Goal: Navigation & Orientation: Find specific page/section

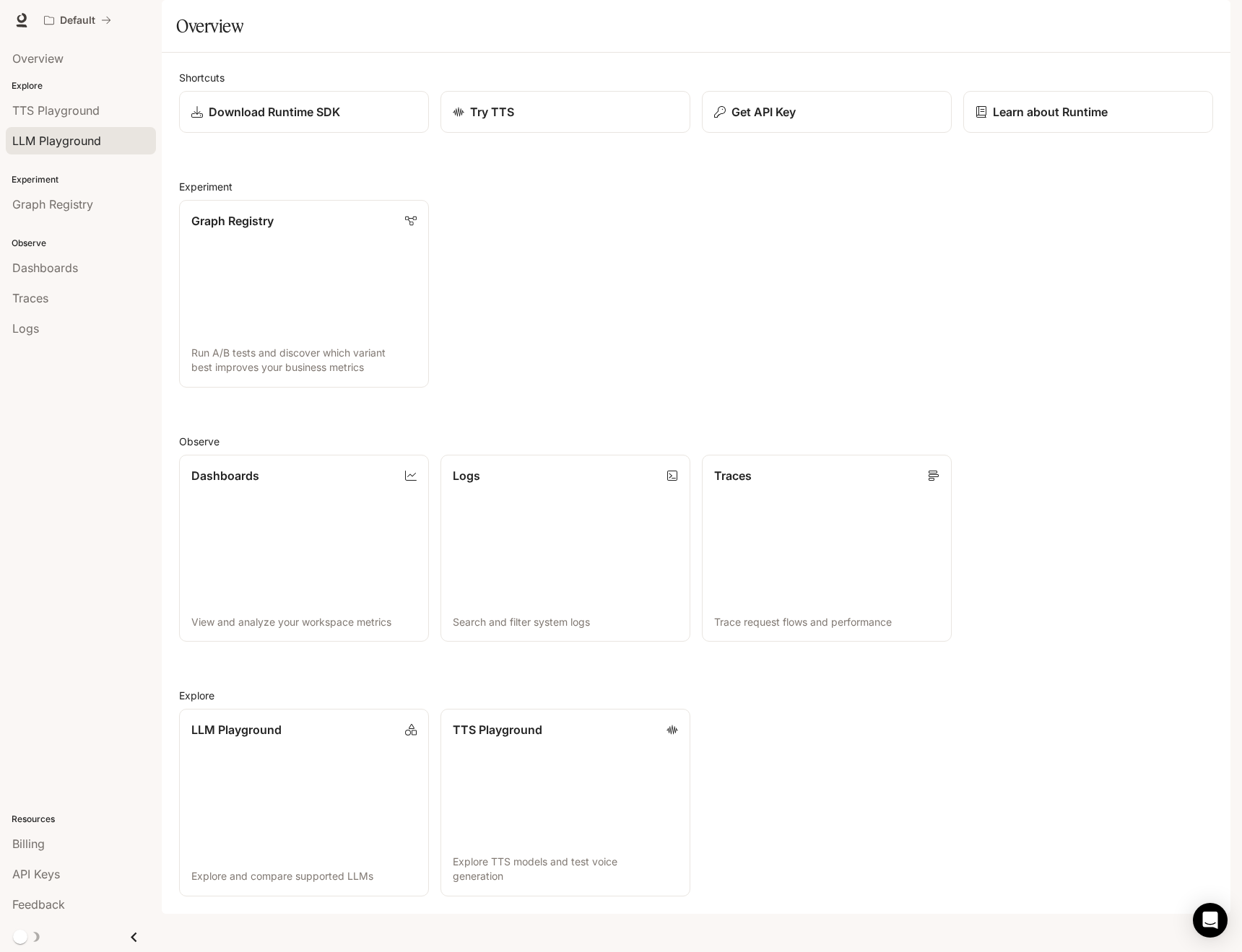
click at [92, 127] on link "LLM Playground" at bounding box center [81, 140] width 150 height 27
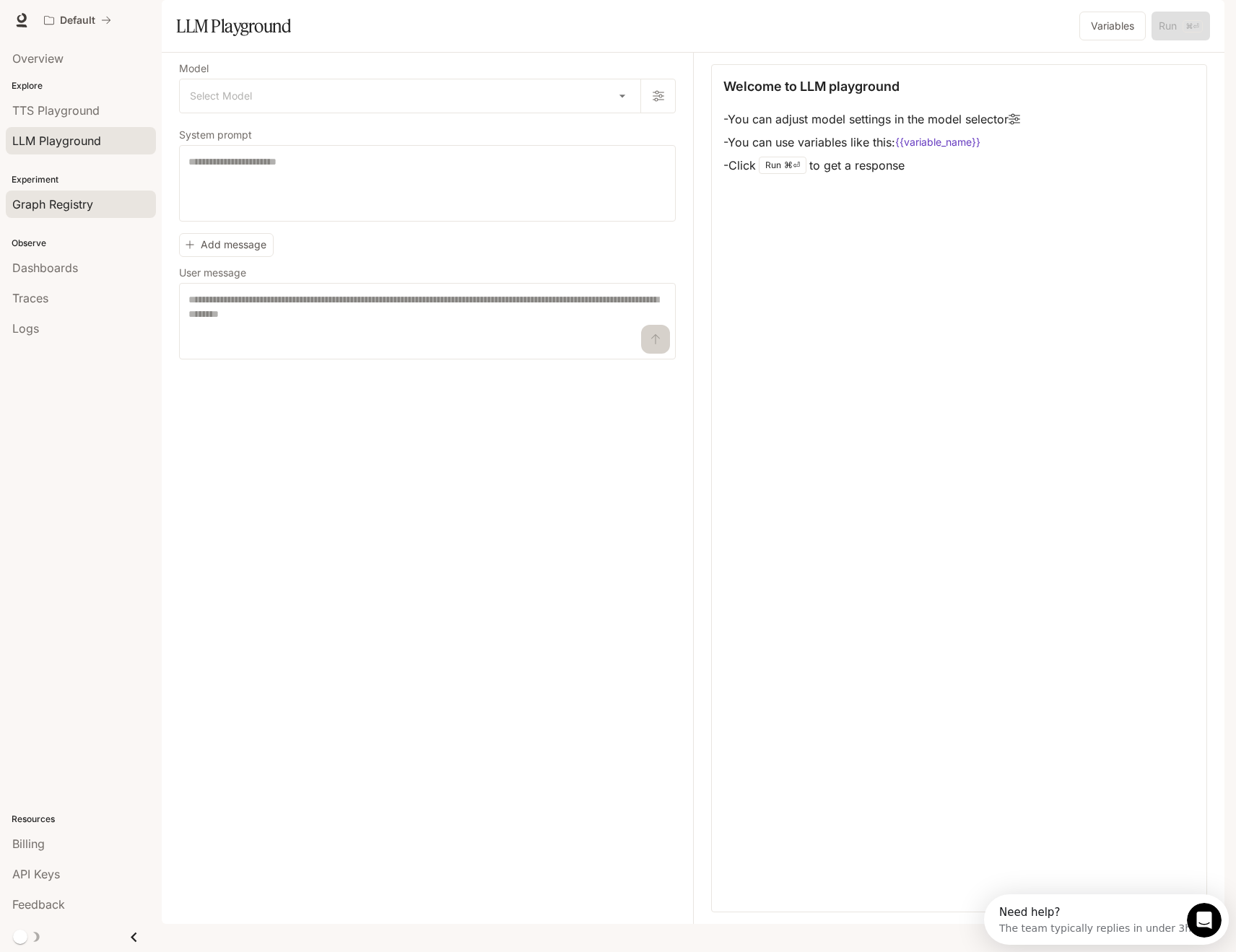
click at [103, 199] on div "Graph Registry" at bounding box center [81, 205] width 137 height 18
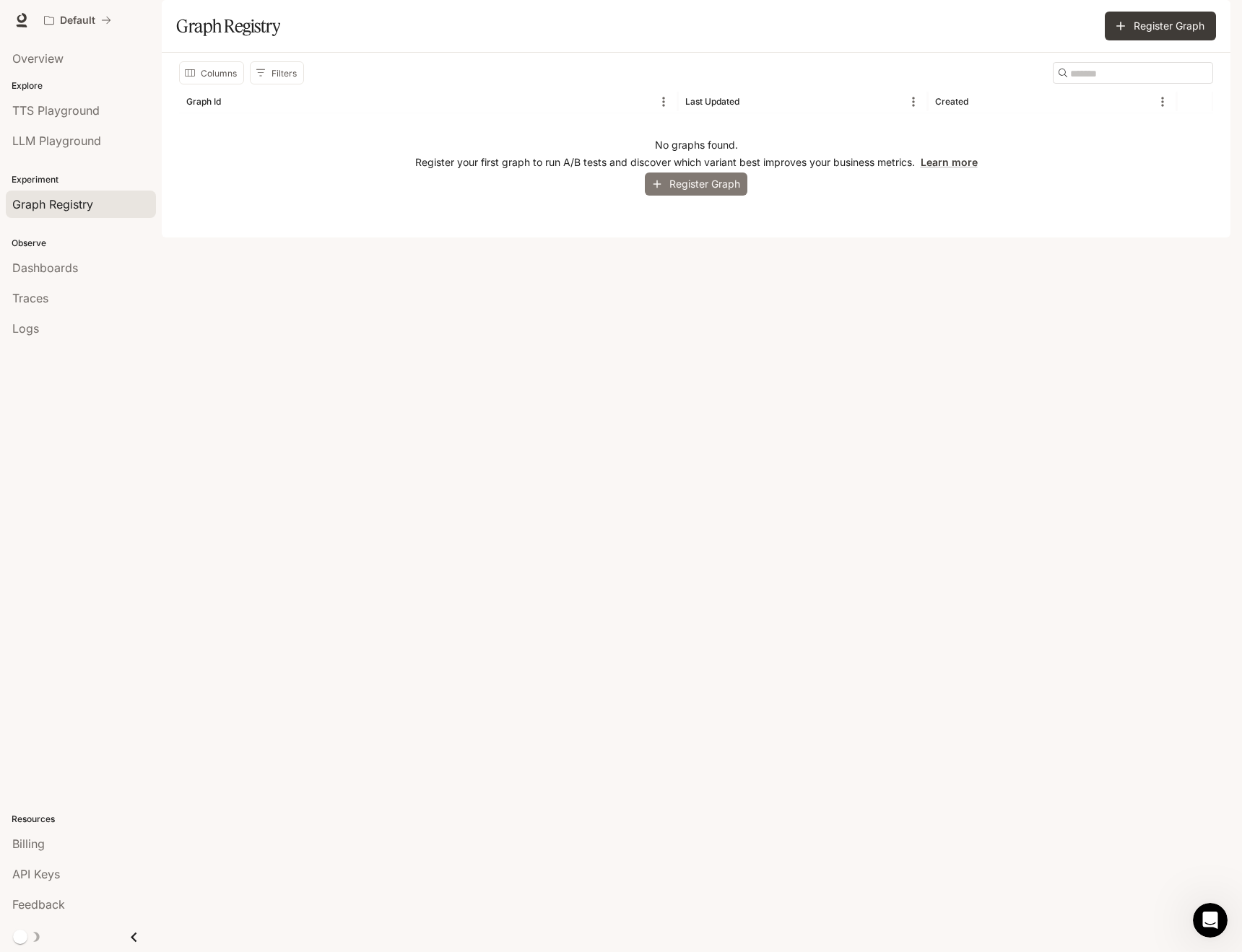
click at [690, 197] on button "Register Graph" at bounding box center [696, 184] width 103 height 23
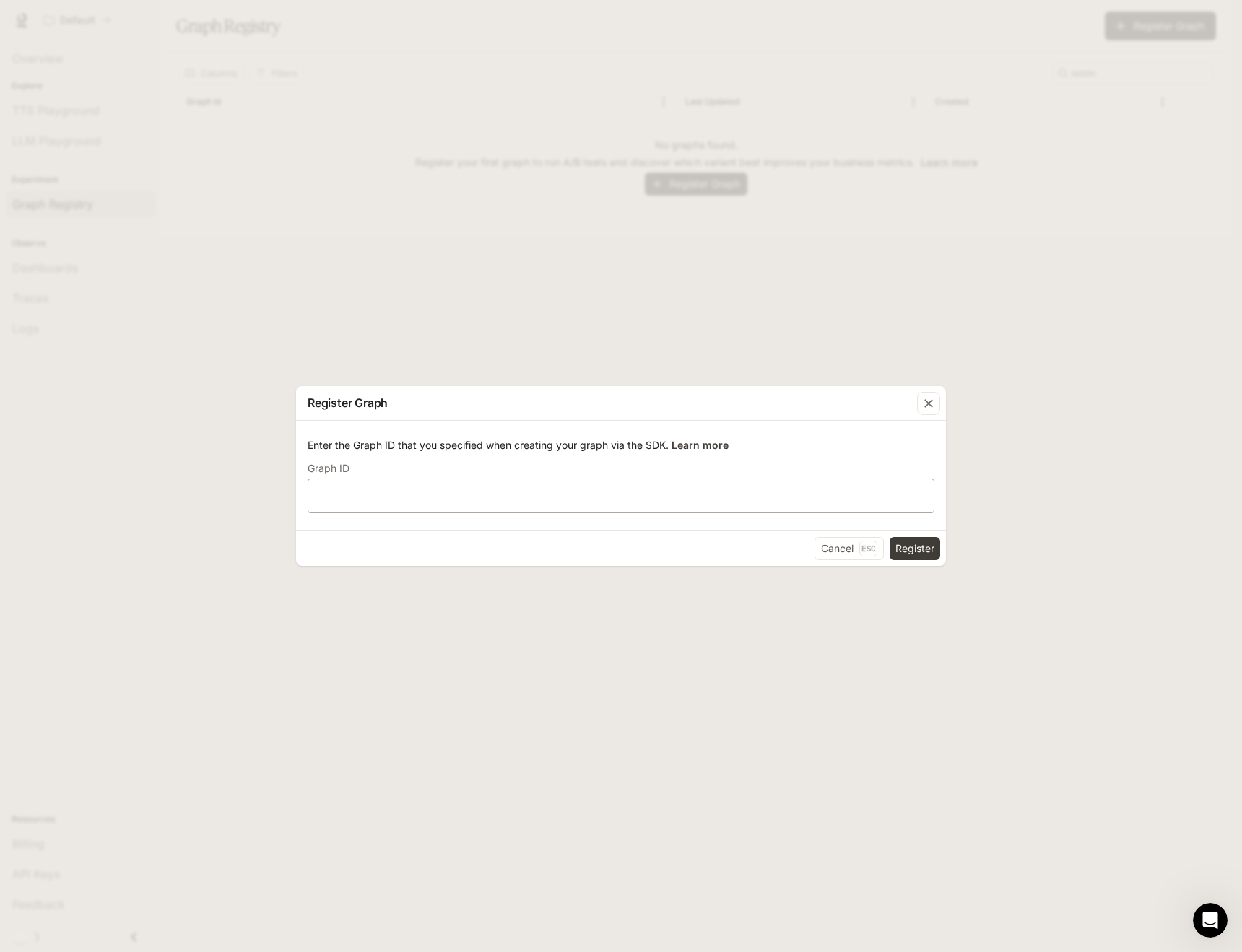
click at [620, 479] on div "Graph ID ​" at bounding box center [621, 488] width 627 height 49
click at [620, 482] on div "​" at bounding box center [621, 496] width 627 height 34
click at [604, 370] on div "Register Graph Enter the Graph ID that you specified when creating your graph v…" at bounding box center [621, 476] width 1242 height 952
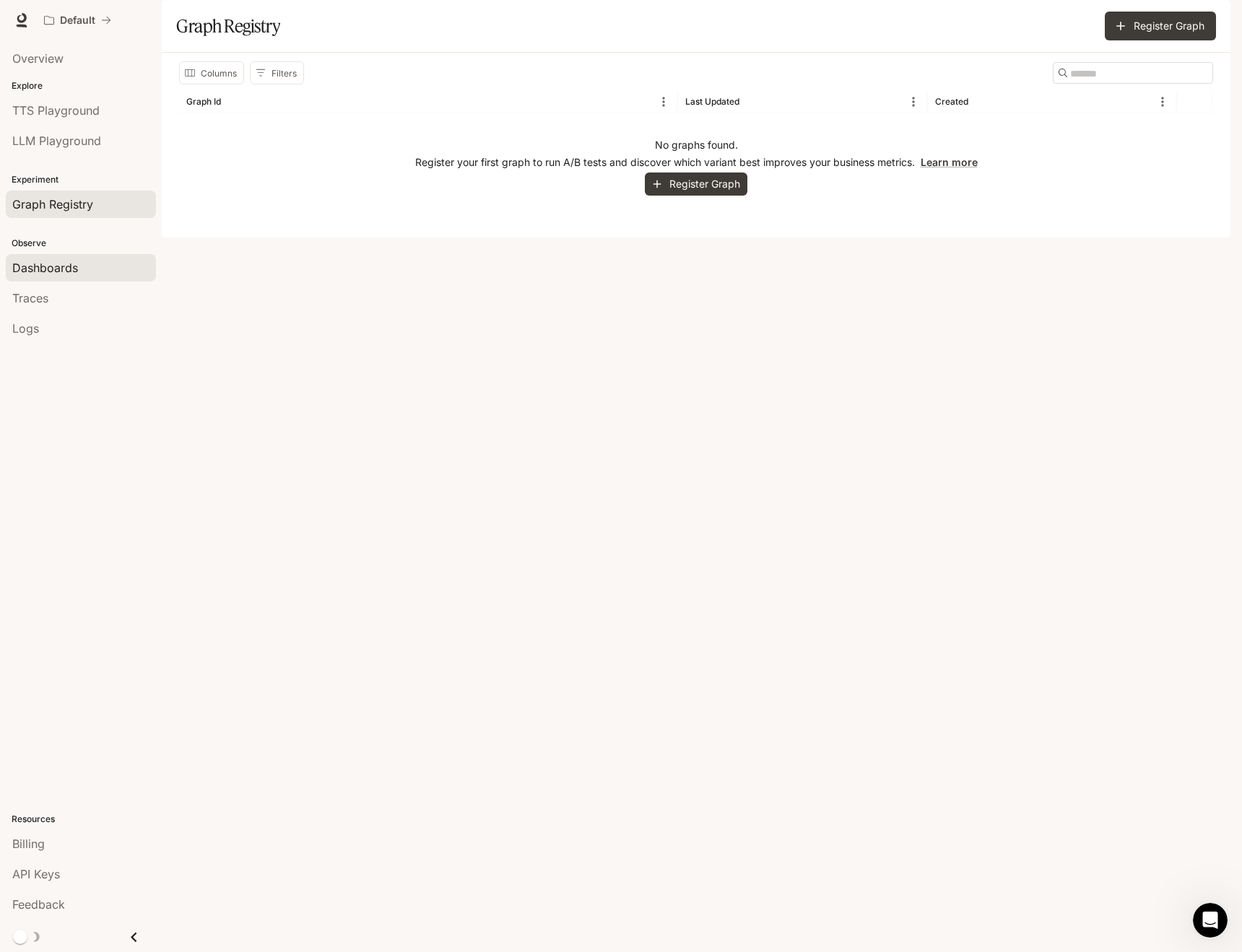
click at [129, 272] on div "Dashboards" at bounding box center [81, 268] width 137 height 18
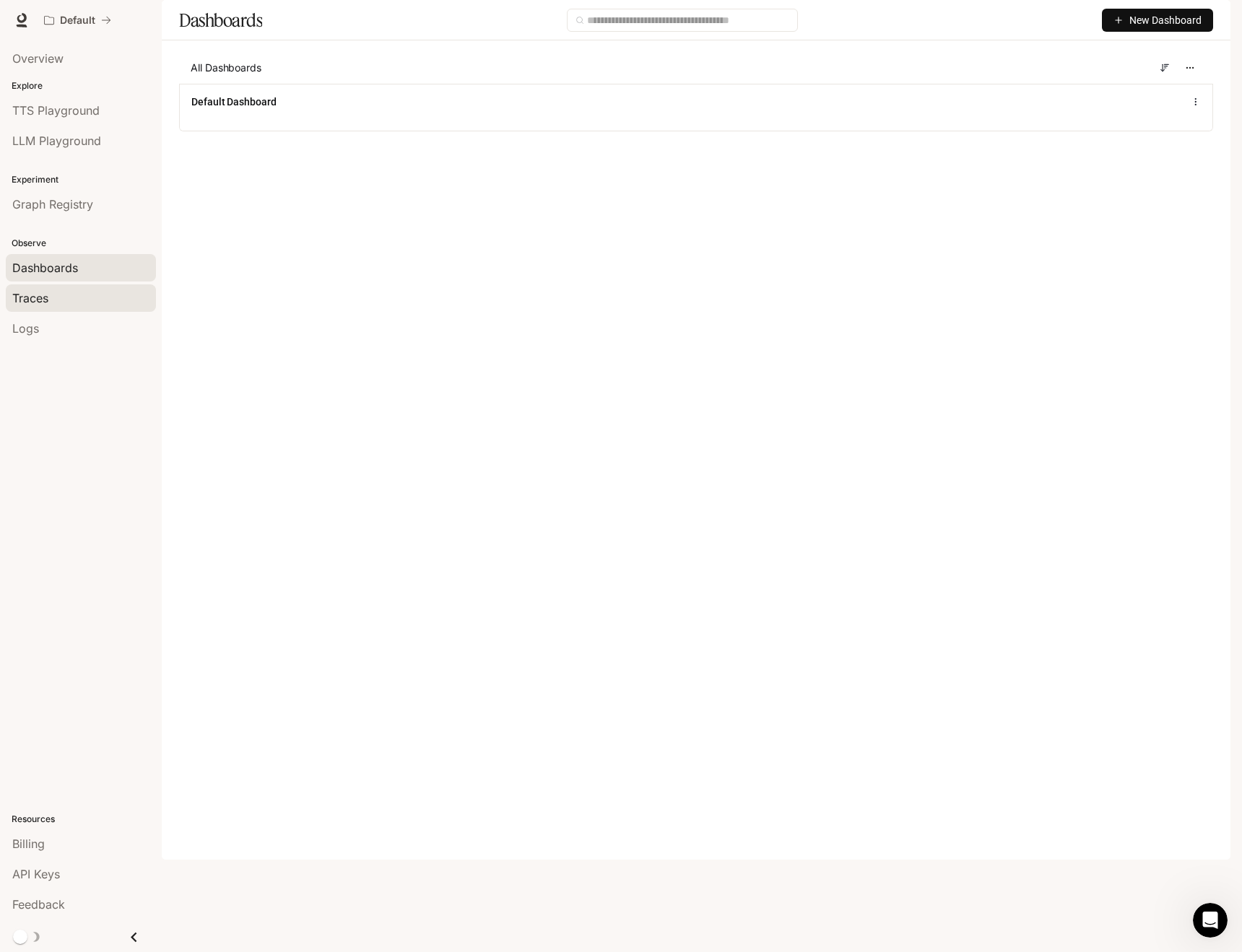
click at [119, 293] on div "Traces" at bounding box center [81, 299] width 137 height 18
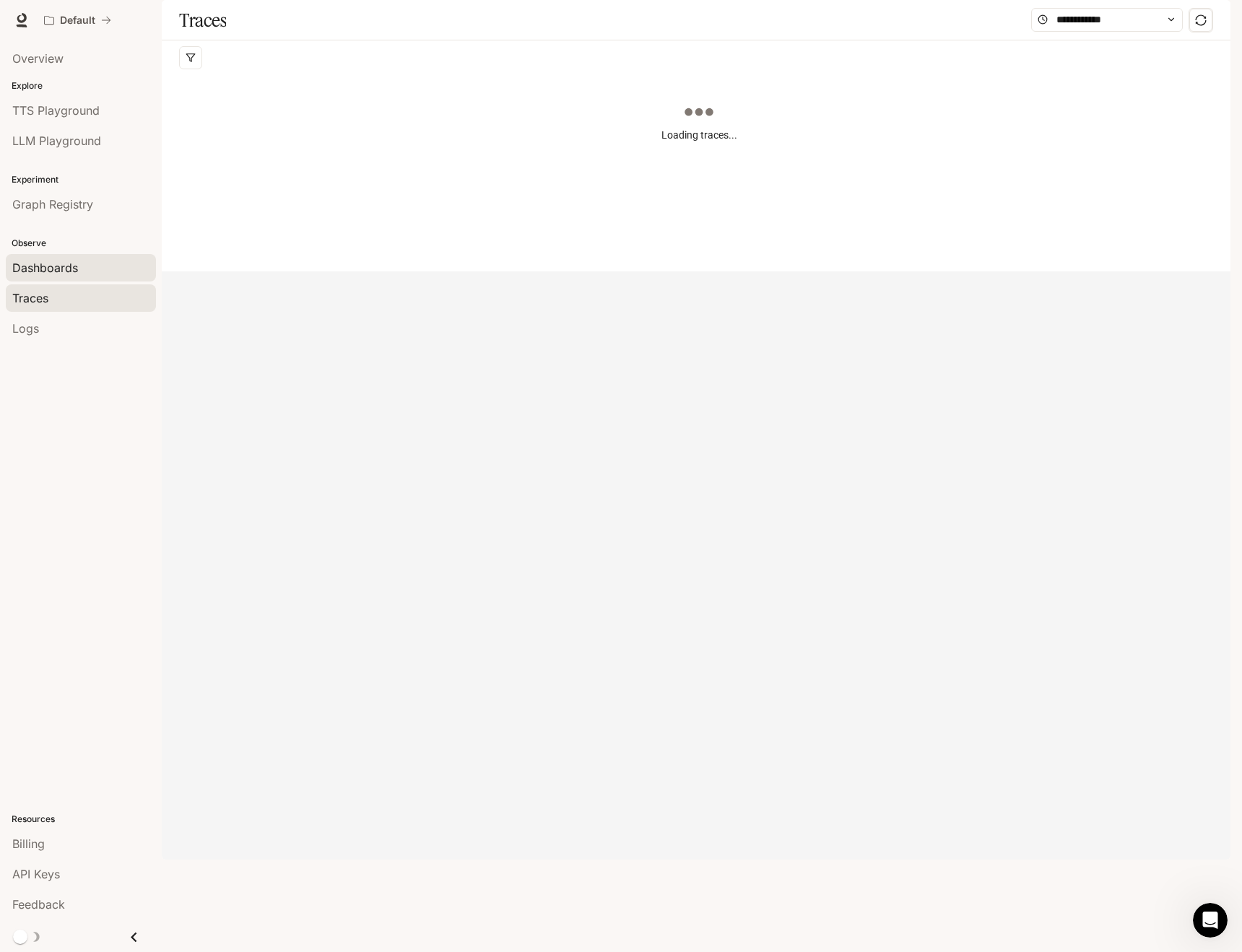
click at [110, 270] on div "Dashboards" at bounding box center [81, 268] width 137 height 18
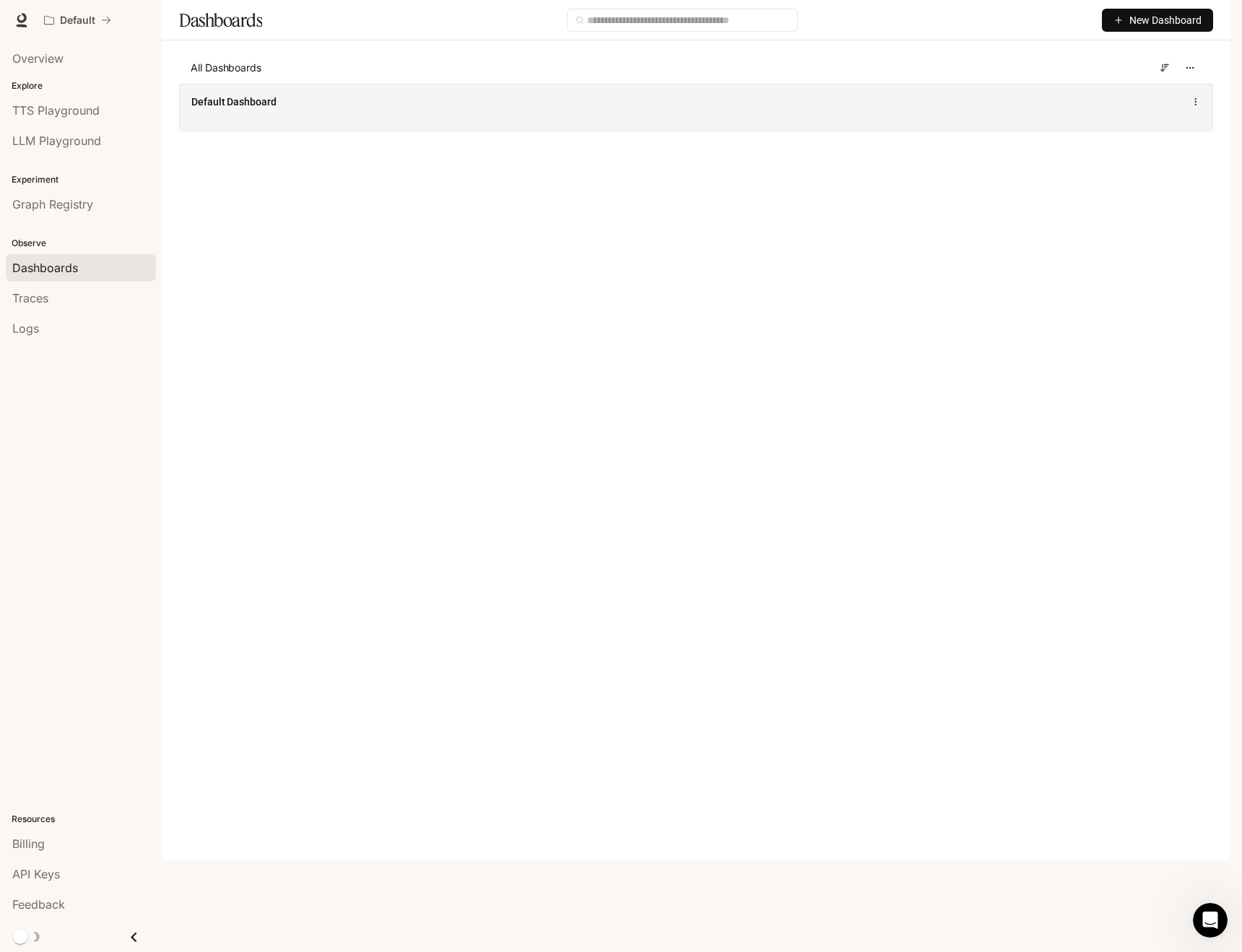
click at [1191, 111] on div "Default Dashboard" at bounding box center [696, 102] width 1009 height 18
